Goal: Task Accomplishment & Management: Complete application form

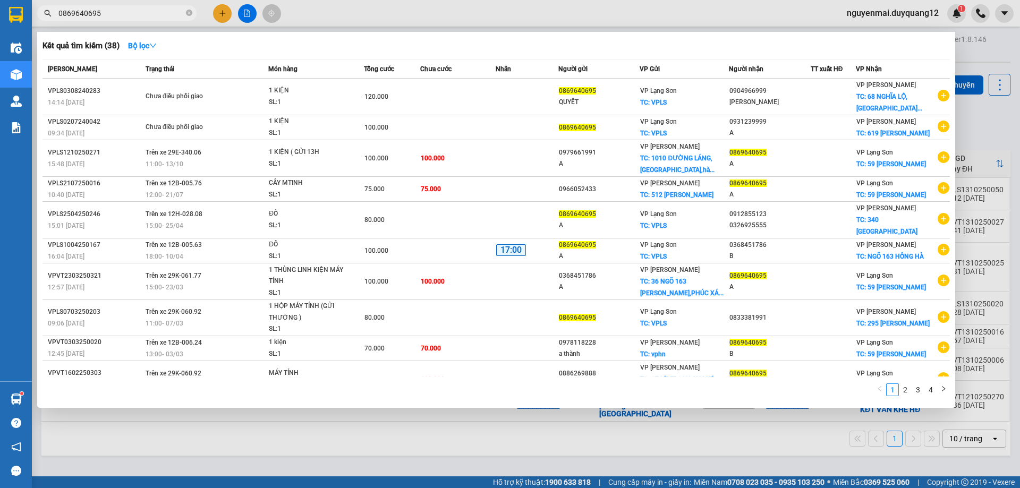
click at [98, 13] on input "0869640695" at bounding box center [120, 13] width 125 height 12
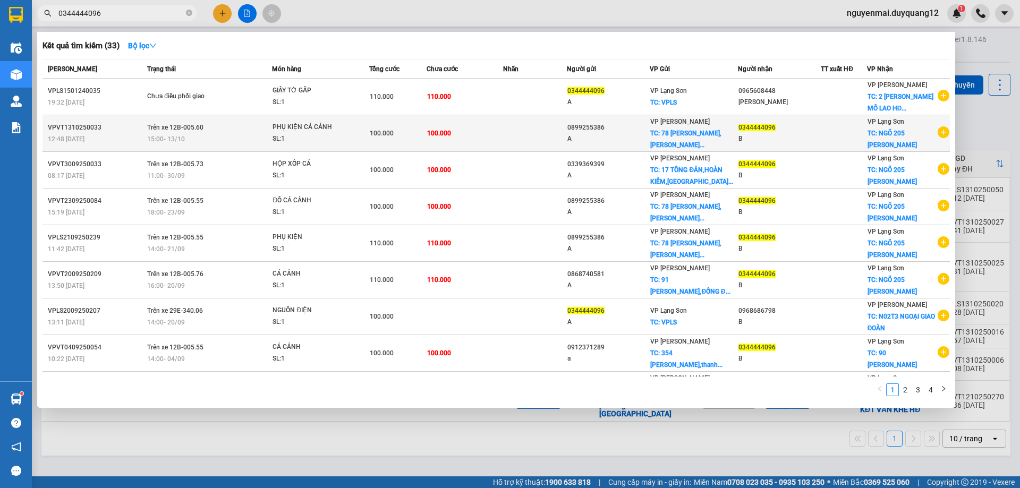
type input "0344444096"
click at [198, 138] on div "15:00 [DATE]" at bounding box center [209, 139] width 124 height 12
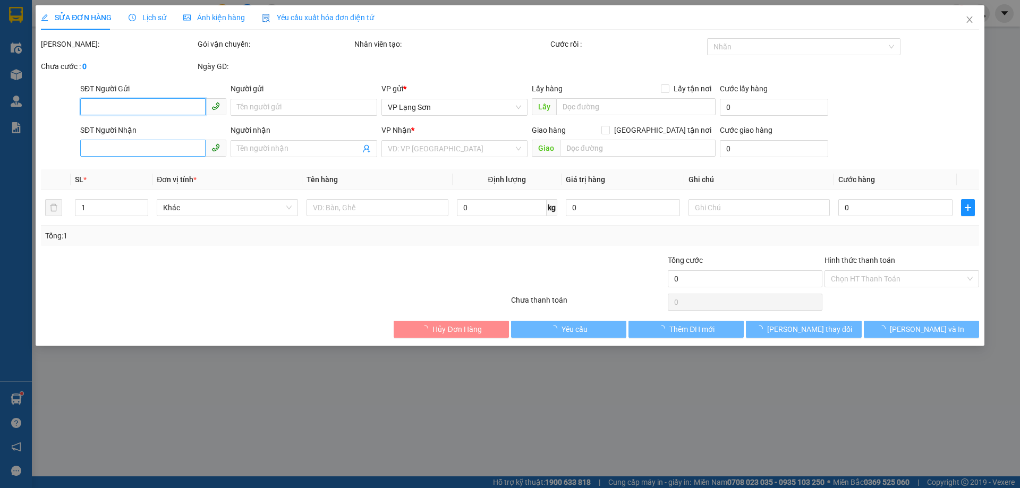
type input "0899255386"
type input "A"
checkbox input "true"
type input "78 [PERSON_NAME],[GEOGRAPHIC_DATA],[GEOGRAPHIC_DATA]"
type input "0344444096"
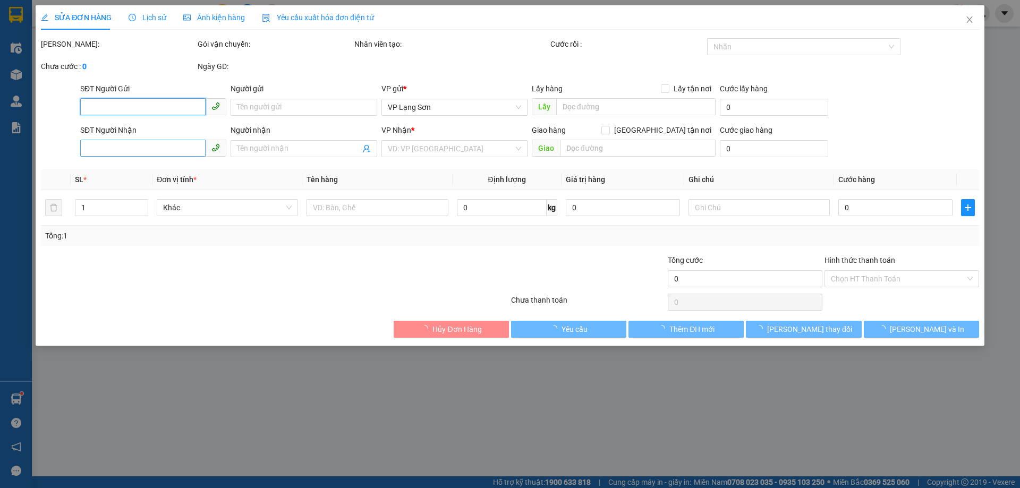
type input "B"
checkbox input "true"
type input "NGÕ 205 [PERSON_NAME]"
type input "100.000"
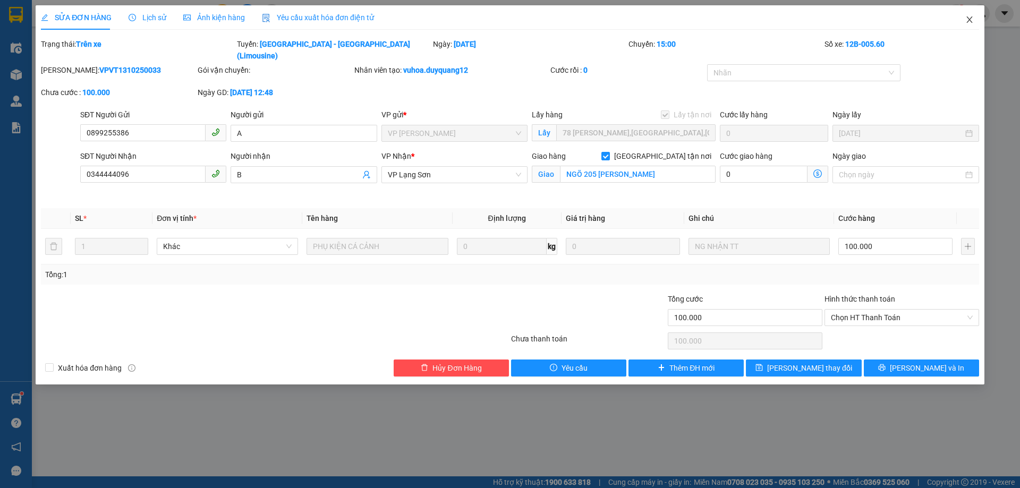
click at [973, 21] on icon "close" at bounding box center [970, 19] width 9 height 9
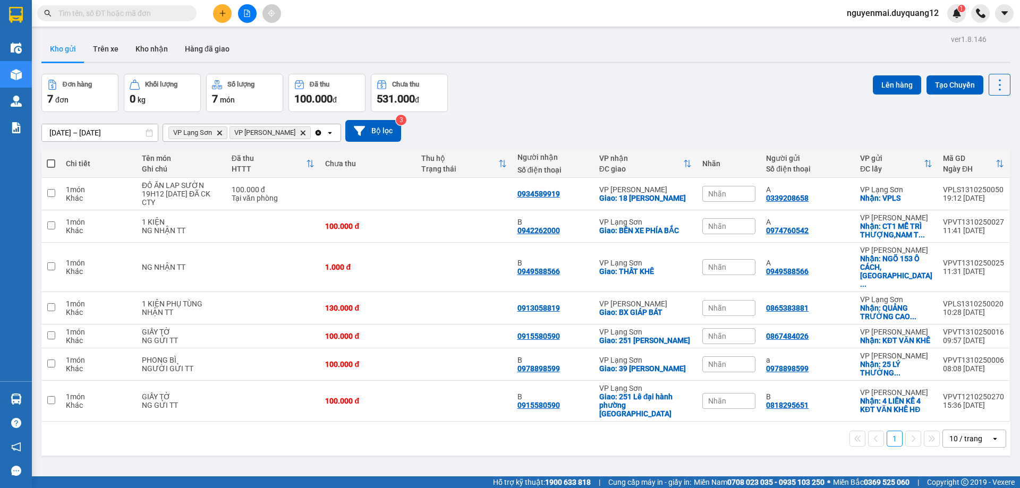
click at [153, 16] on input "text" at bounding box center [120, 13] width 125 height 12
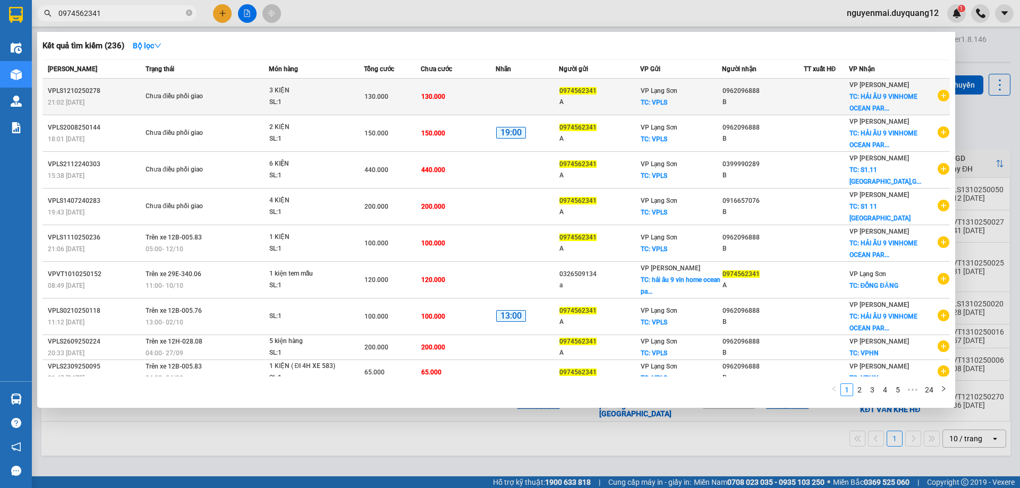
type input "0974562341"
click at [941, 100] on icon "plus-circle" at bounding box center [944, 96] width 12 height 12
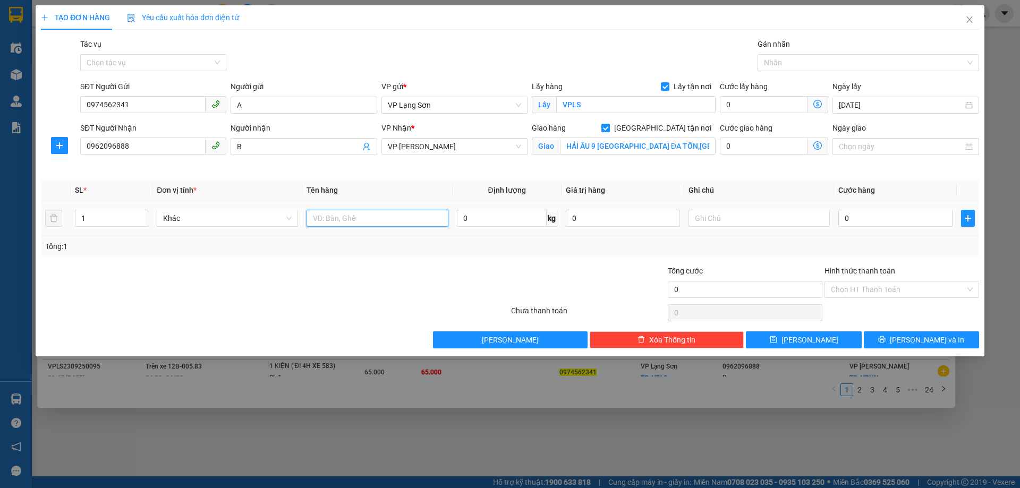
click at [389, 217] on input "text" at bounding box center [377, 218] width 141 height 17
type input "1 KIỆN"
click at [727, 224] on input "text" at bounding box center [759, 218] width 141 height 17
type input "NG NHẬN TT"
click at [898, 216] on input "0" at bounding box center [896, 218] width 114 height 17
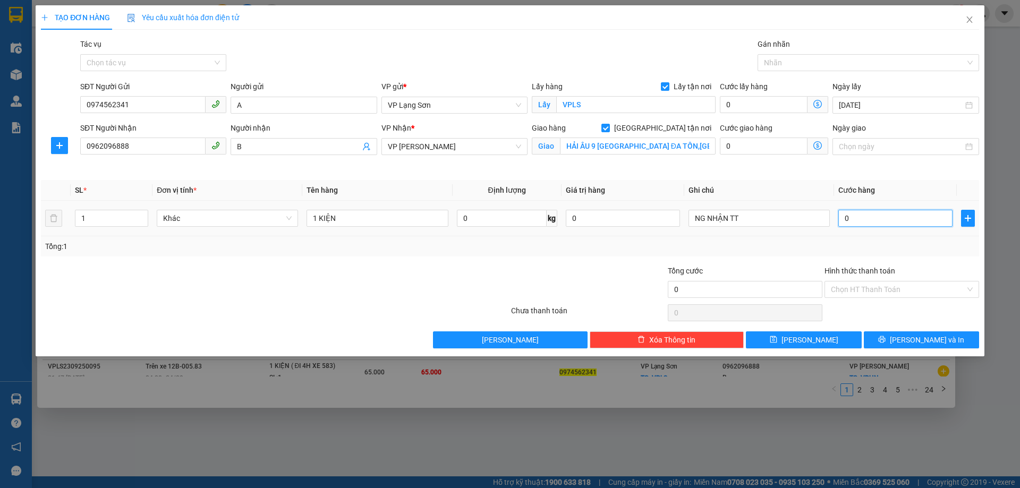
type input "1"
type input "10"
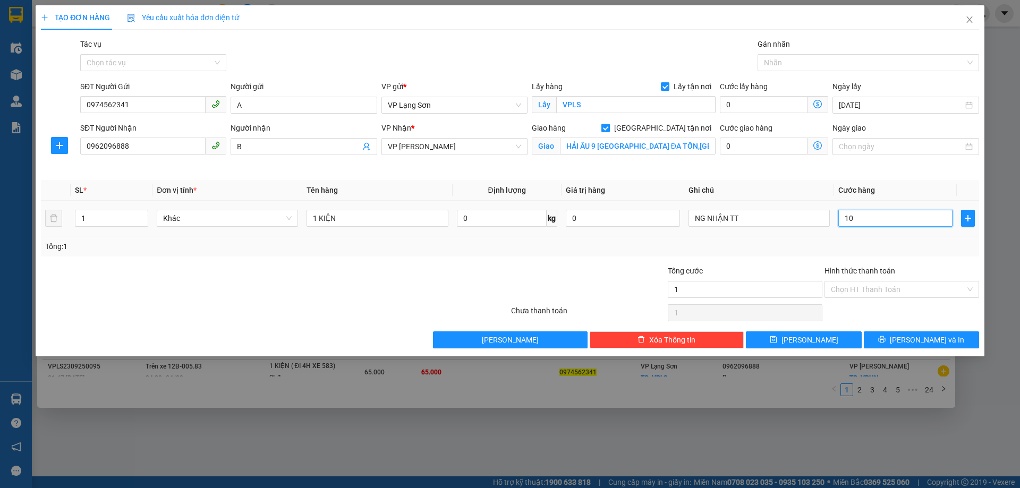
type input "10"
type input "100"
type input "1.000"
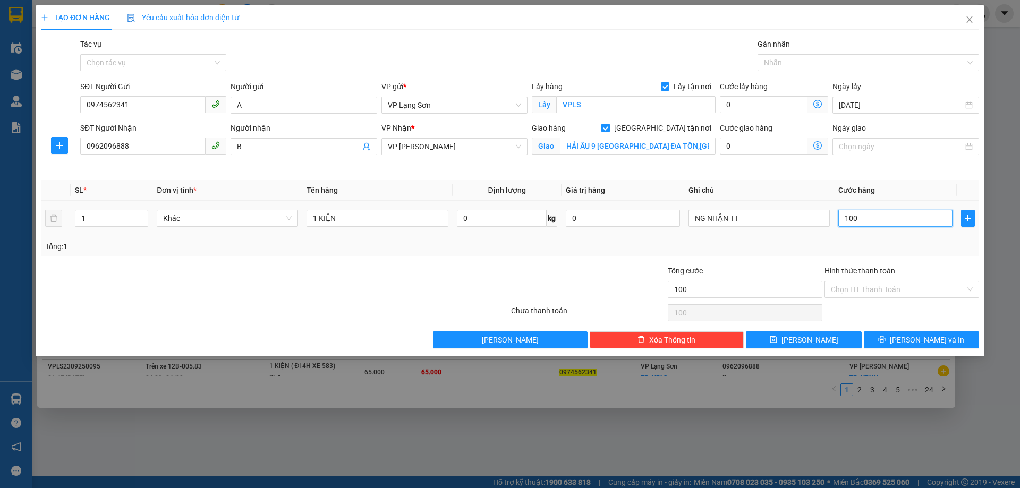
type input "1.000"
type input "10.000"
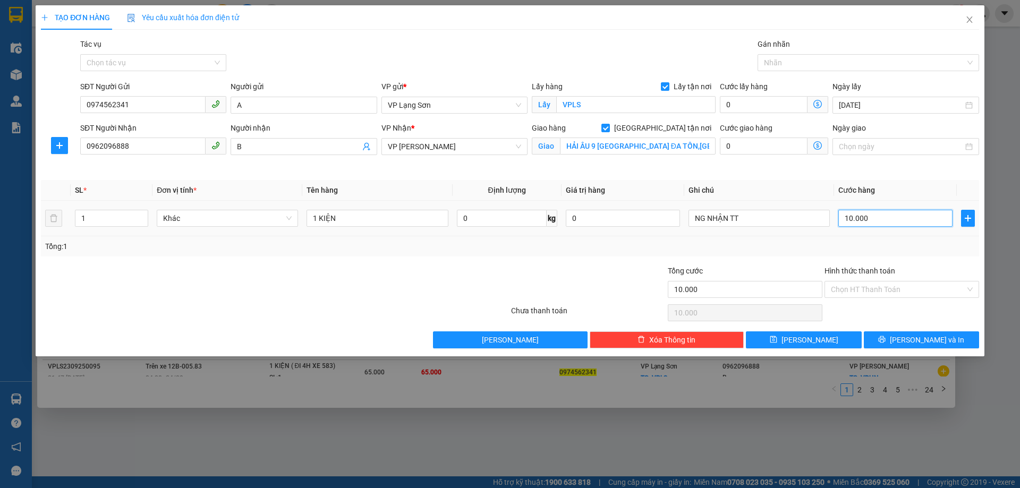
type input "100.000"
drag, startPoint x: 791, startPoint y: 341, endPoint x: 783, endPoint y: 332, distance: 12.0
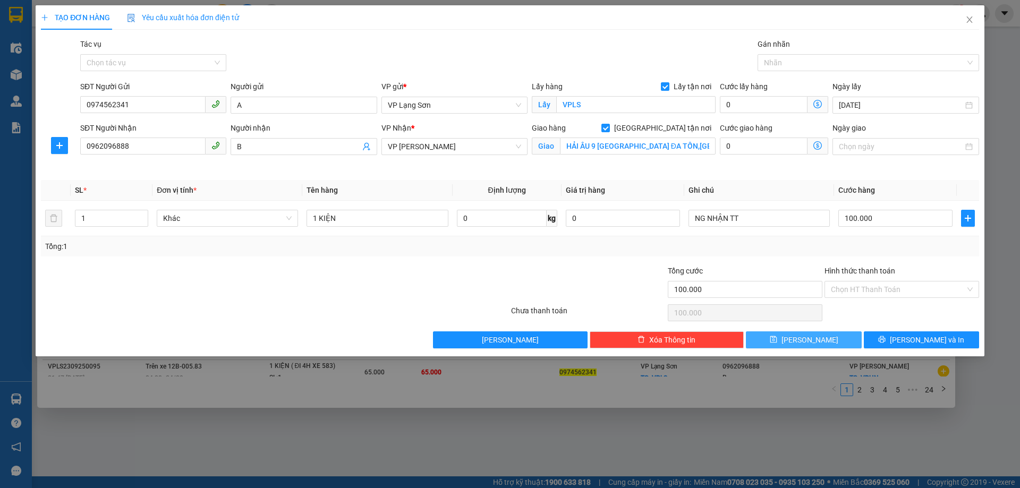
click at [791, 341] on button "Lưu" at bounding box center [803, 340] width 115 height 17
checkbox input "false"
type input "0"
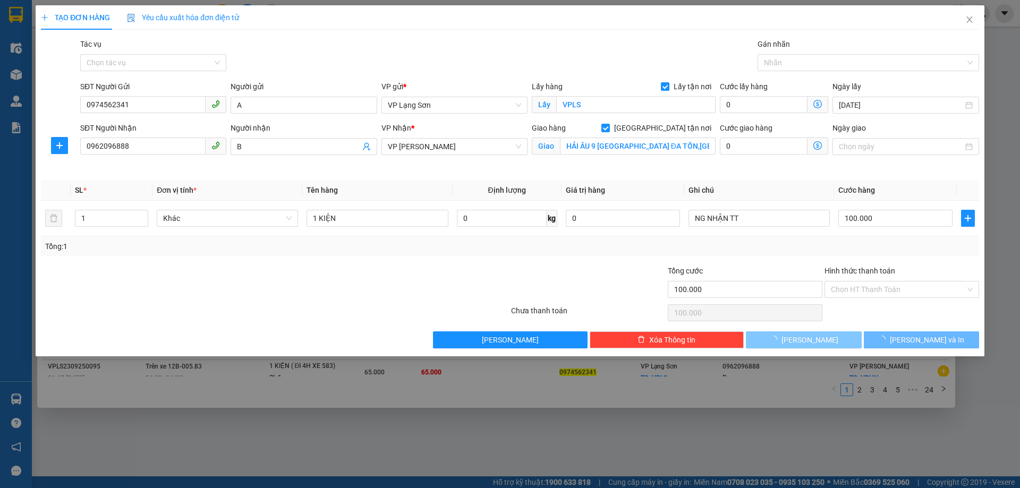
type input "0"
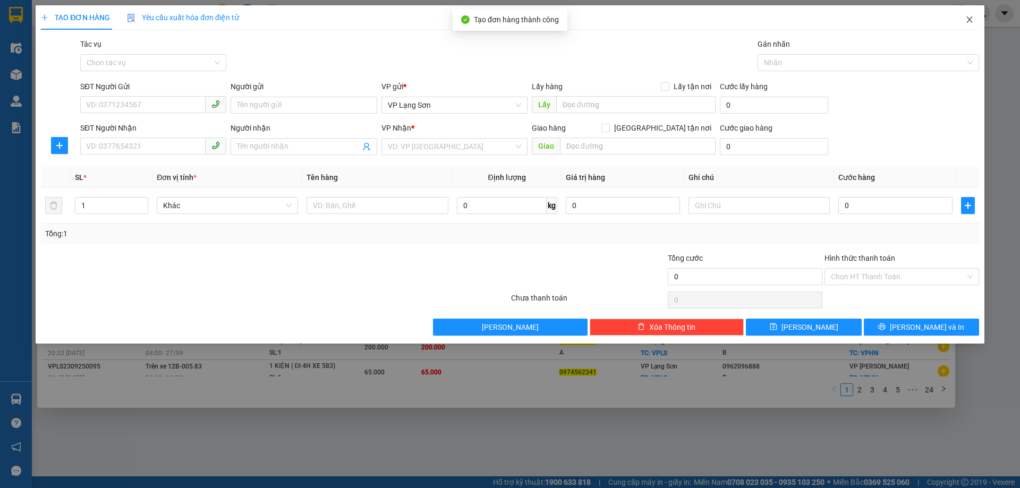
click at [972, 22] on icon "close" at bounding box center [970, 19] width 6 height 6
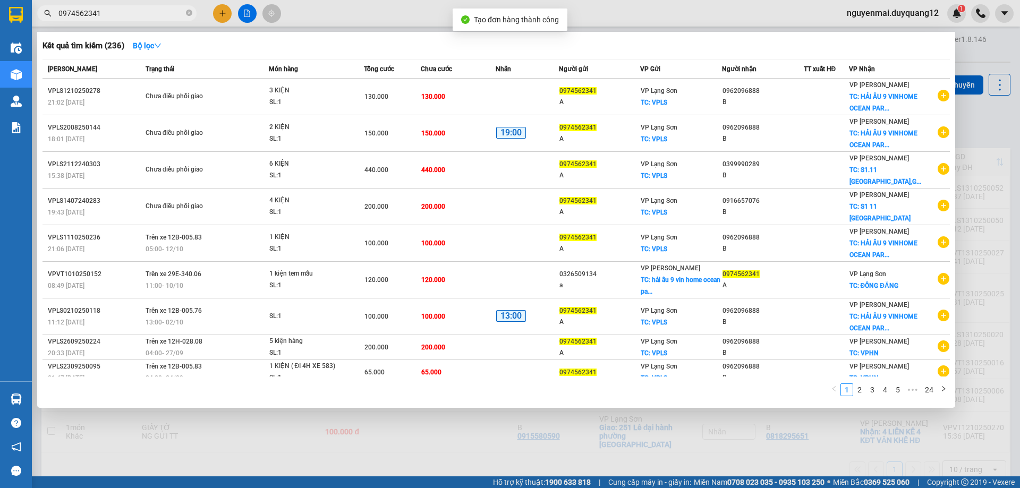
click at [993, 132] on div at bounding box center [510, 244] width 1020 height 488
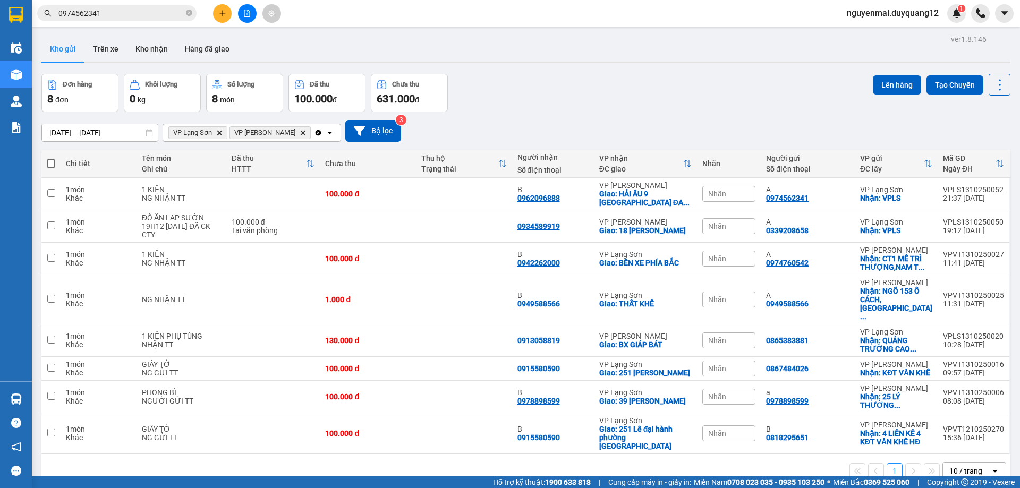
click at [598, 108] on div "Đơn hàng 8 đơn Khối lượng 0 kg Số lượng 8 món Đã thu 100.000 đ Chưa thu 631.000…" at bounding box center [525, 93] width 969 height 38
